Goal: Transaction & Acquisition: Download file/media

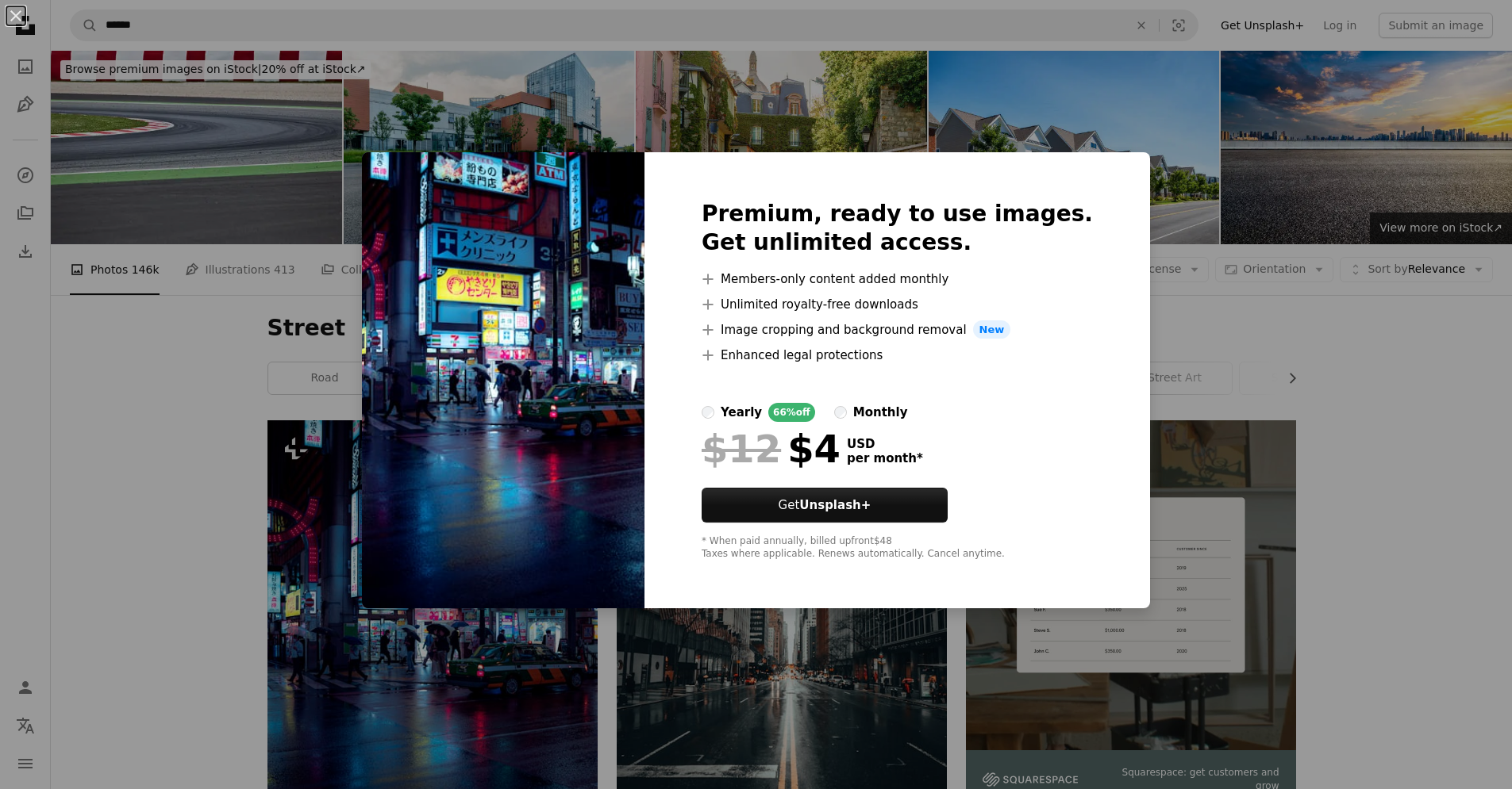
scroll to position [180, 0]
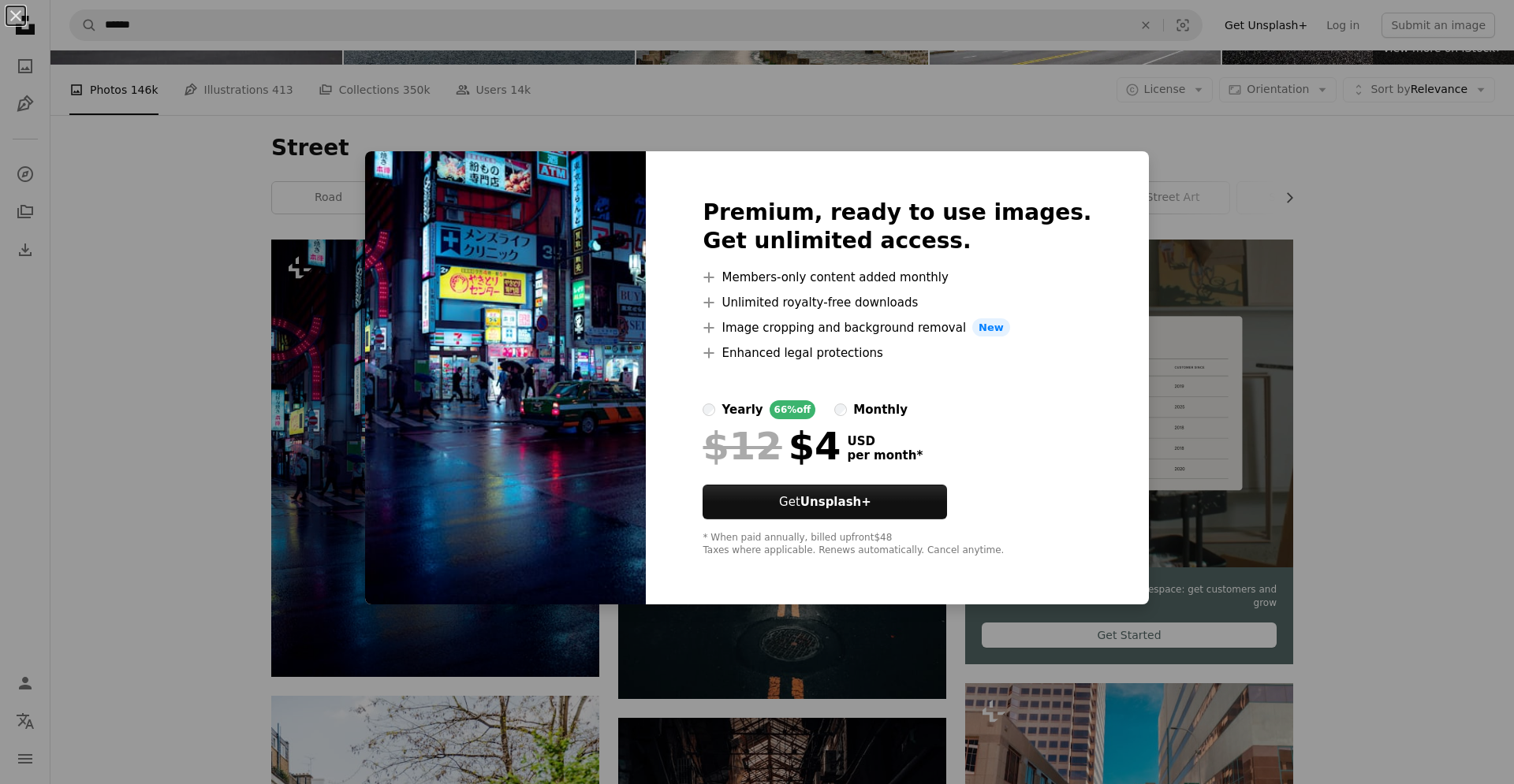
click at [1380, 275] on div "An X shape Premium, ready to use images. Get unlimited access. A plus sign Memb…" at bounding box center [757, 392] width 1514 height 784
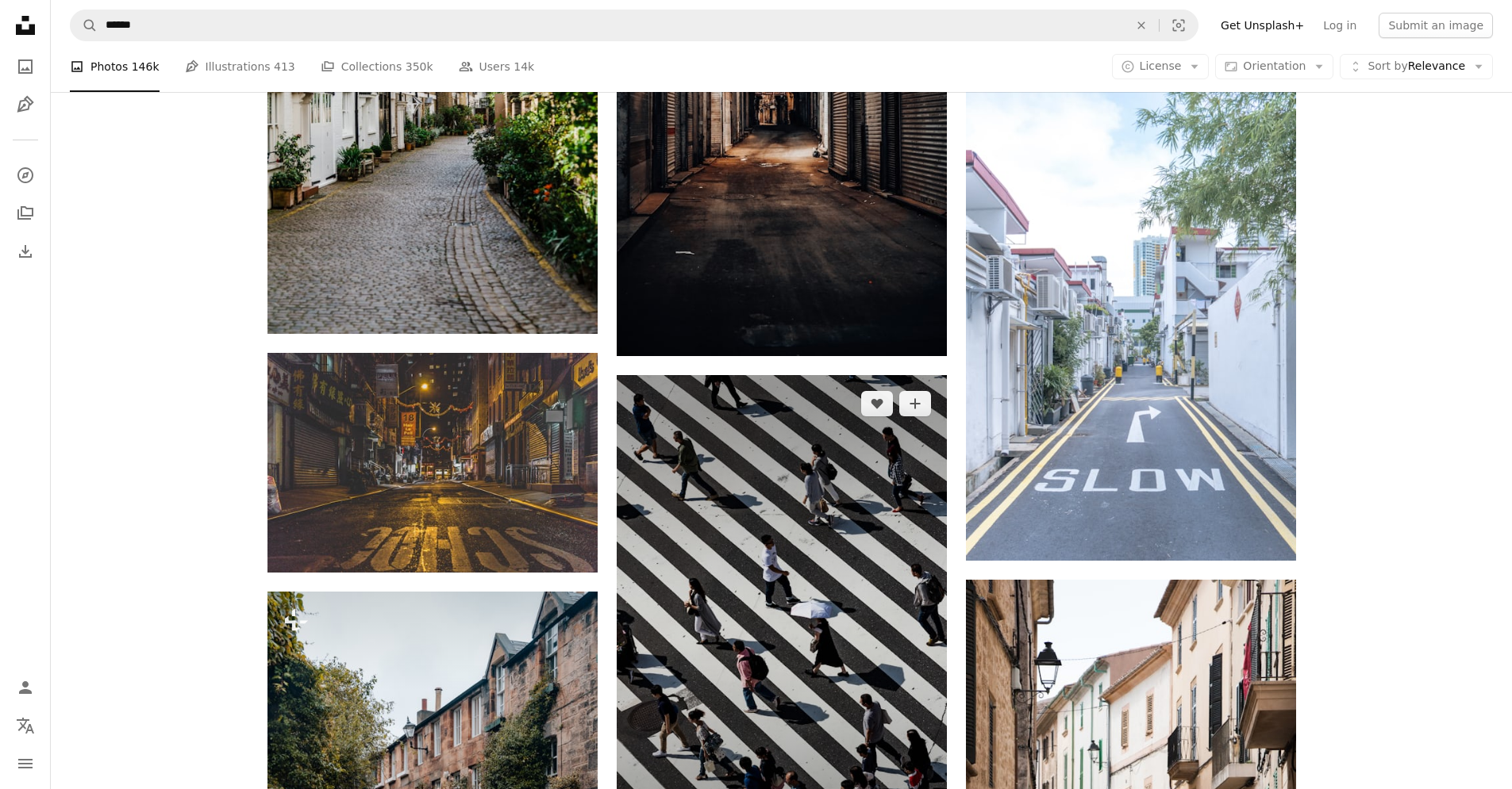
scroll to position [1047, 0]
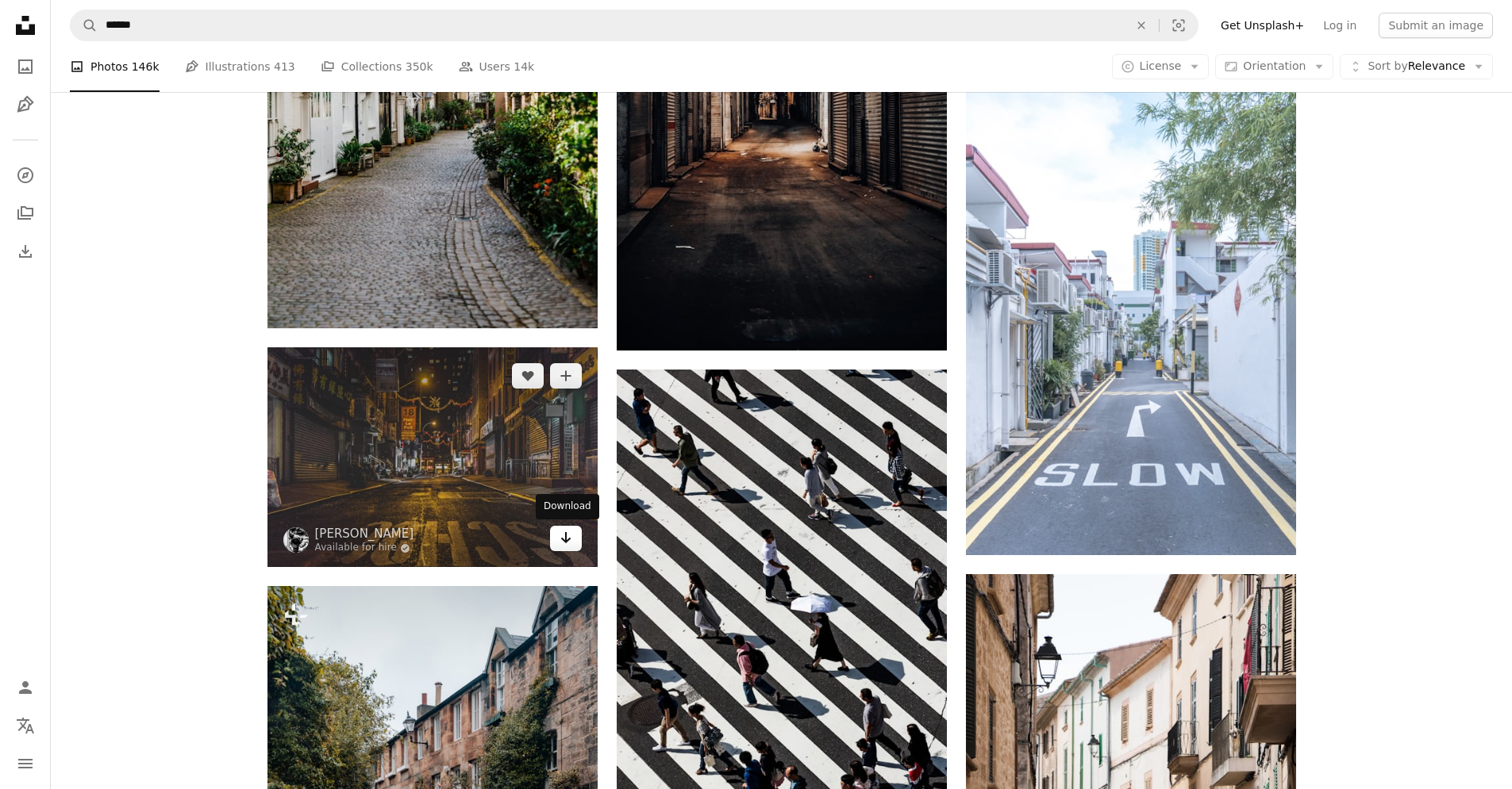
click at [564, 533] on icon "Arrow pointing down" at bounding box center [566, 538] width 13 height 19
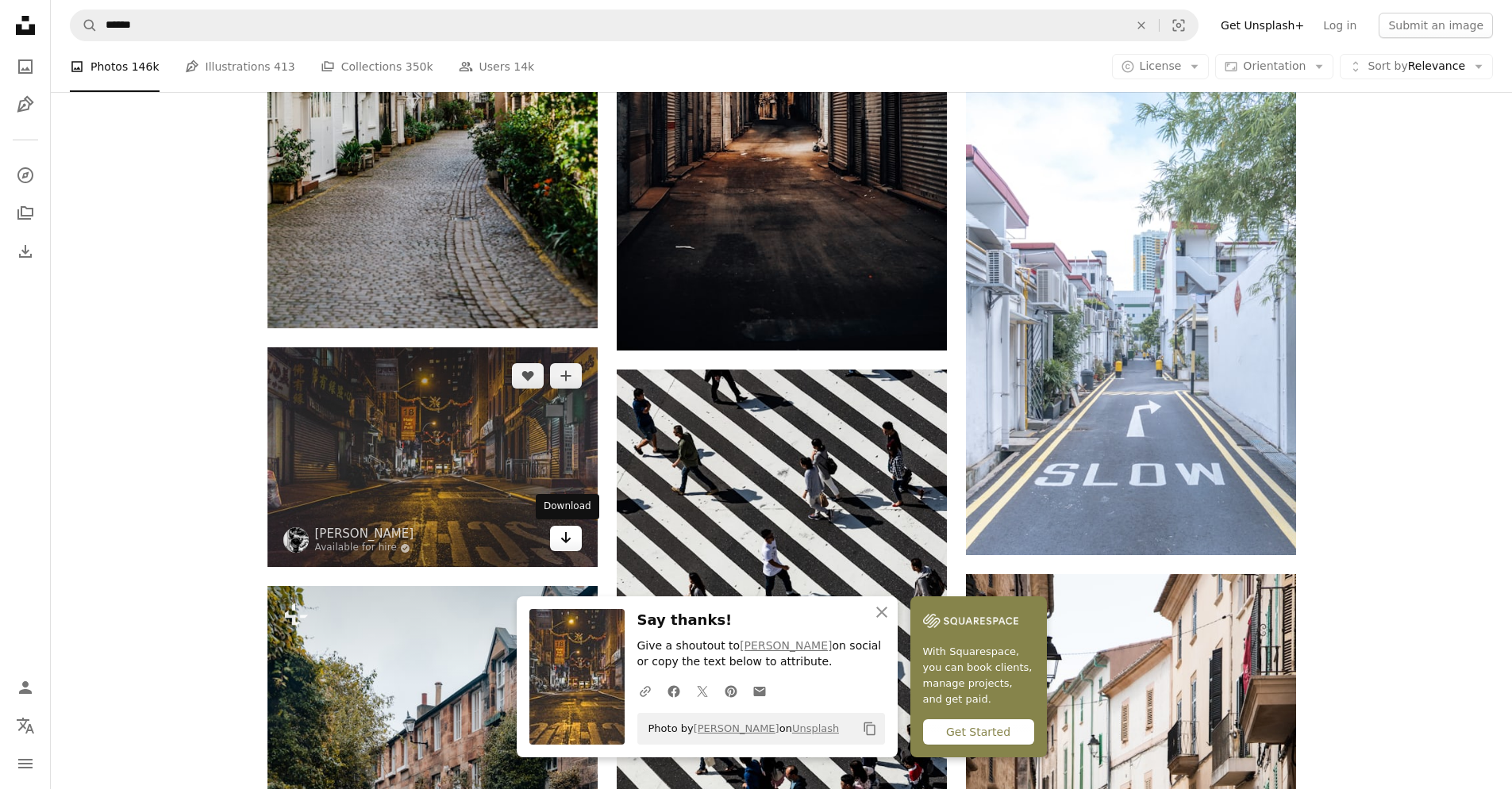
click at [561, 541] on icon "Arrow pointing down" at bounding box center [566, 538] width 13 height 19
click at [529, 519] on img at bounding box center [433, 457] width 330 height 219
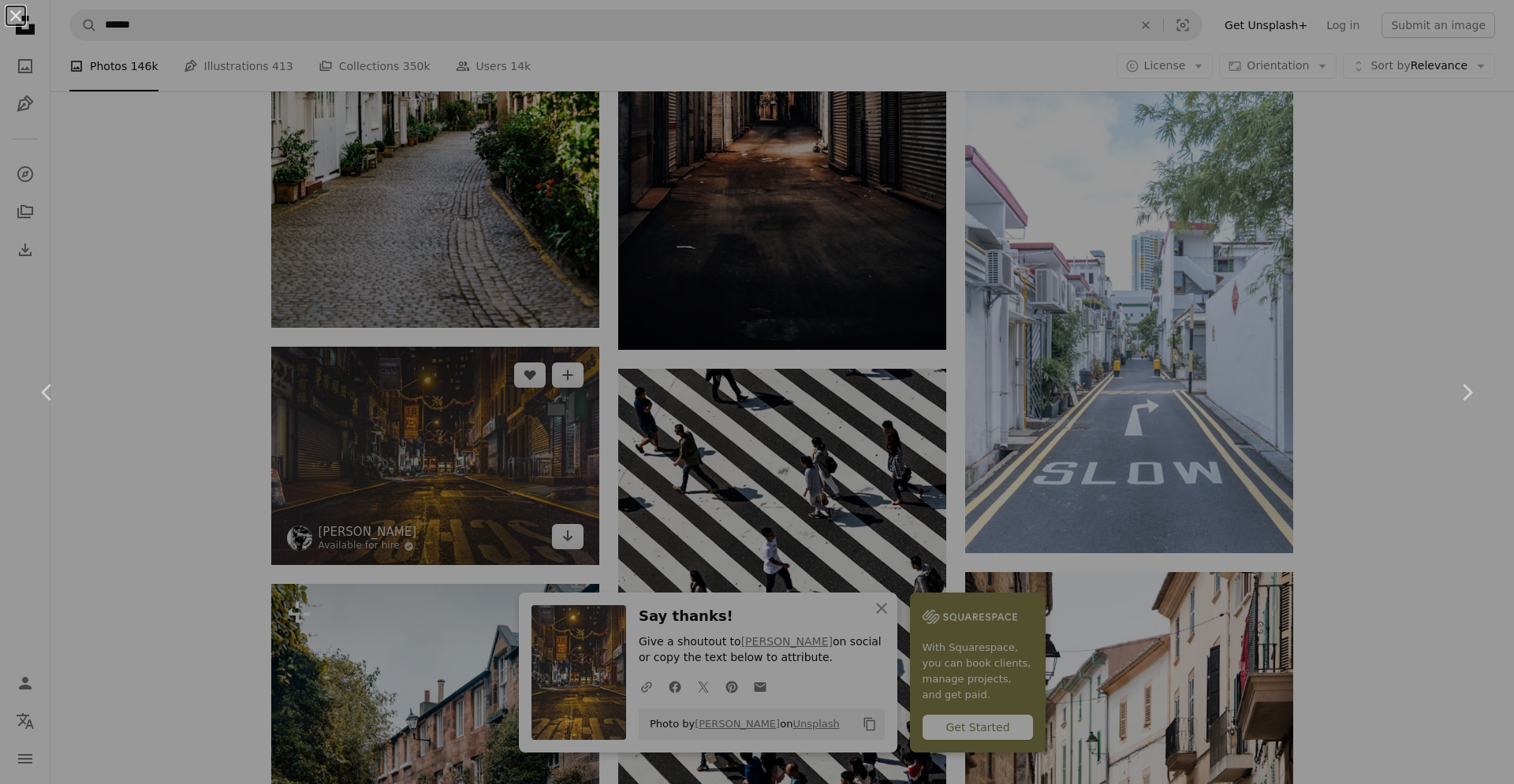
click at [525, 515] on div "An X shape Chevron left Chevron right" at bounding box center [757, 392] width 1514 height 784
